Goal: Use online tool/utility: Utilize a website feature to perform a specific function

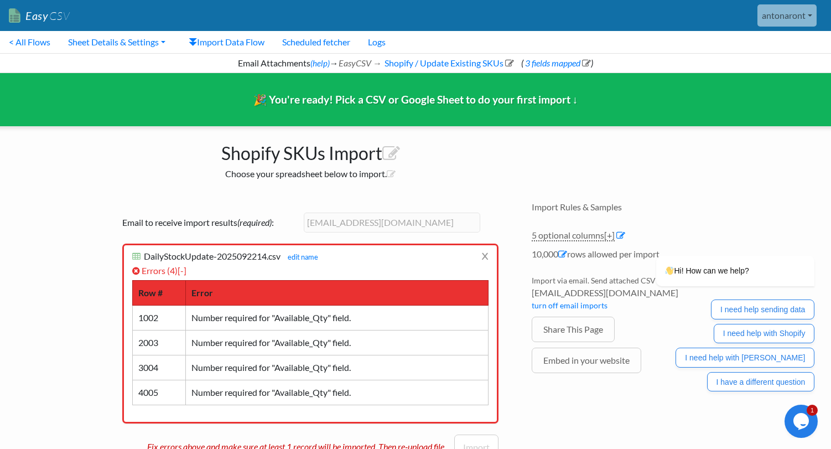
click at [799, 415] on icon "Chat widget" at bounding box center [800, 421] width 15 height 17
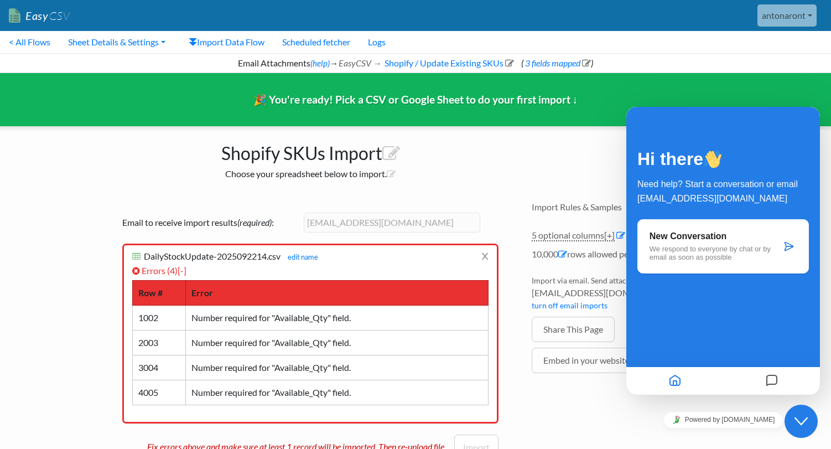
click at [799, 416] on icon "Close Chat This icon closes the chat window." at bounding box center [801, 420] width 13 height 13
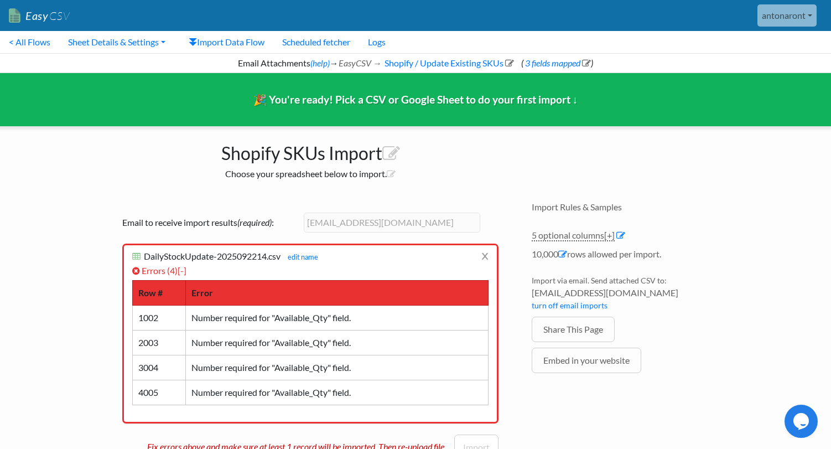
scroll to position [33, 0]
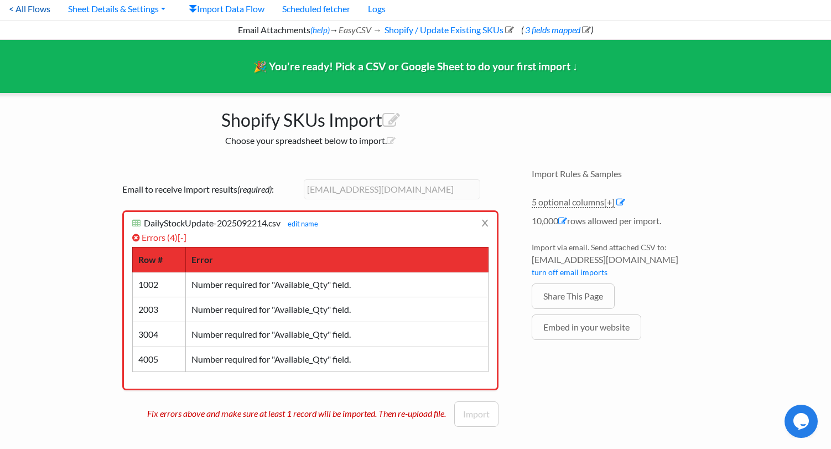
click at [33, 6] on link "< All Flows" at bounding box center [29, 9] width 59 height 22
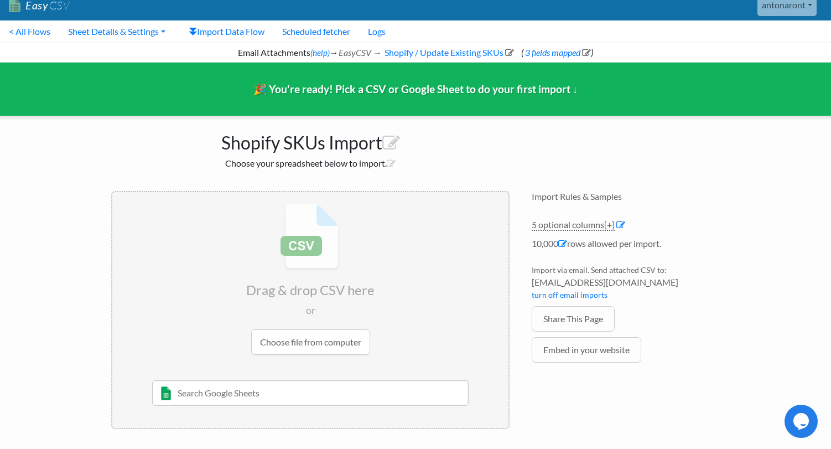
click at [297, 348] on input "file" at bounding box center [310, 279] width 396 height 174
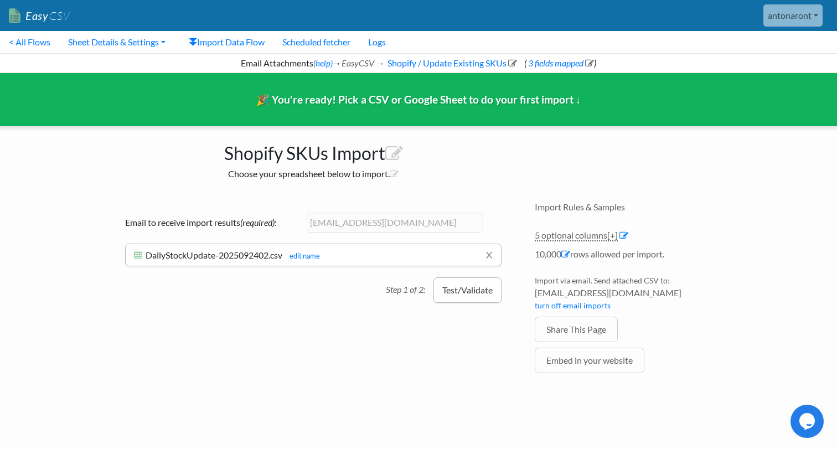
click at [464, 294] on button "Test/Validate" at bounding box center [467, 289] width 68 height 25
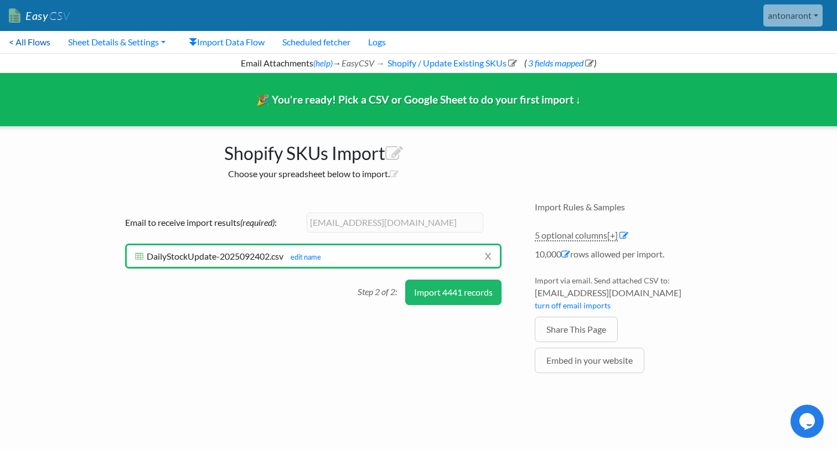
click at [21, 40] on link "< All Flows" at bounding box center [29, 42] width 59 height 22
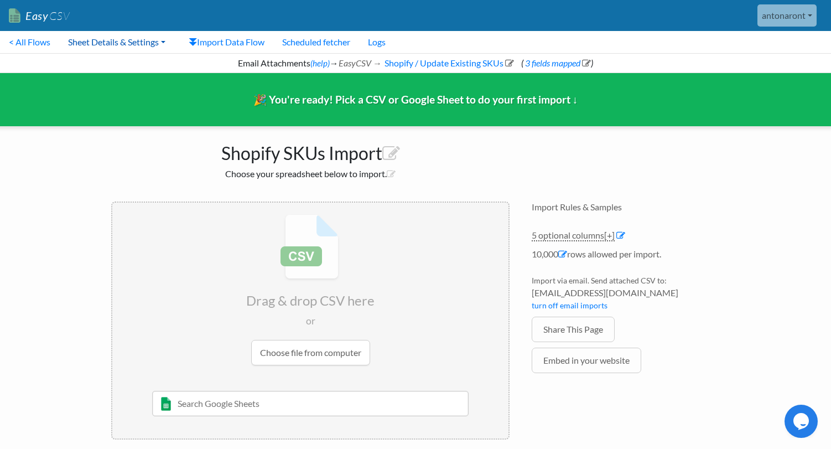
click at [143, 43] on link "Sheet Details & Settings" at bounding box center [116, 42] width 115 height 22
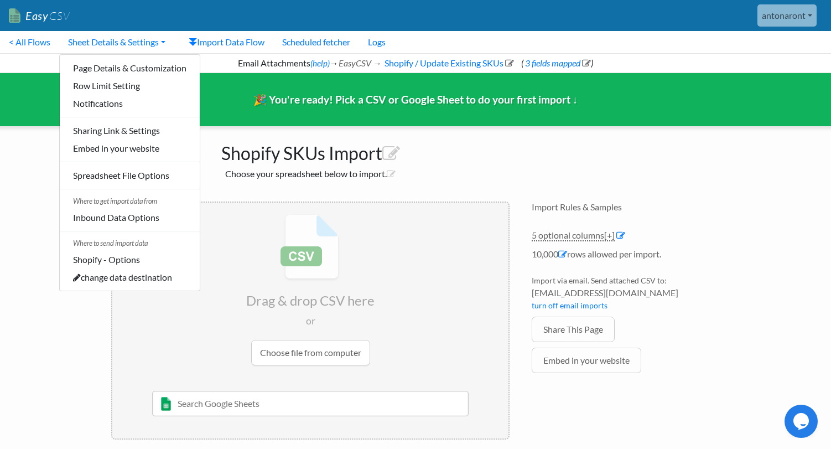
click at [224, 123] on div "🎉 You're ready! Pick a CSV or Google Sheet to do your first import ↓" at bounding box center [416, 99] width 848 height 53
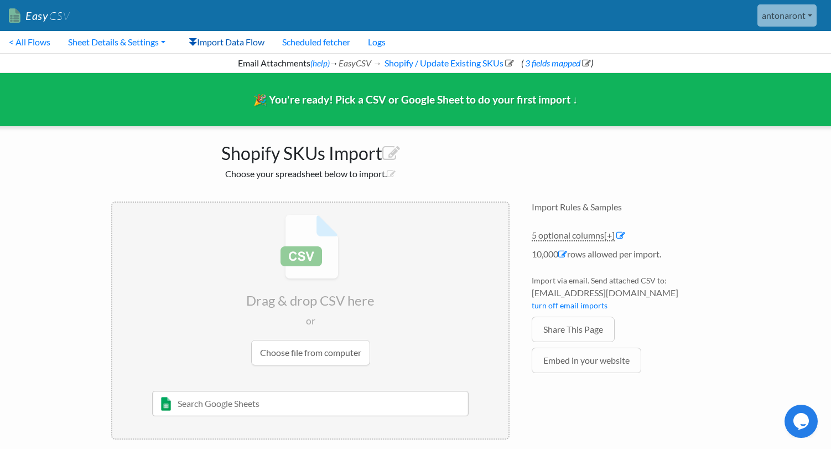
click at [228, 43] on link "Import Data Flow" at bounding box center [227, 42] width 94 height 22
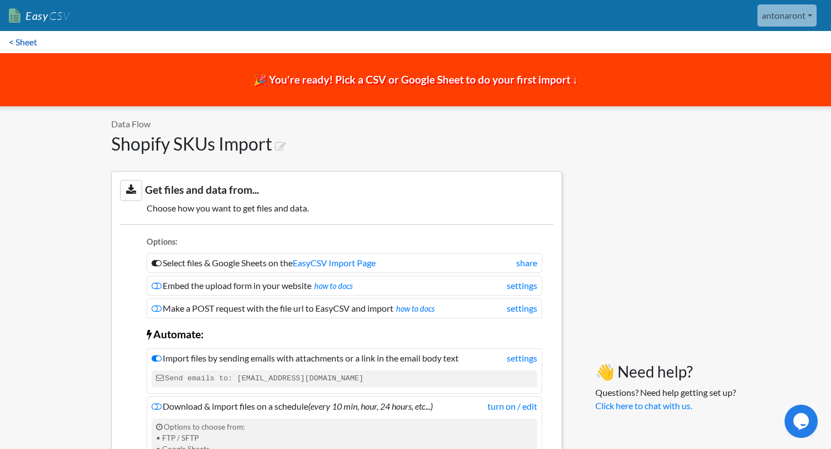
click at [23, 44] on link "< Sheet" at bounding box center [23, 42] width 46 height 22
